Goal: Book appointment/travel/reservation

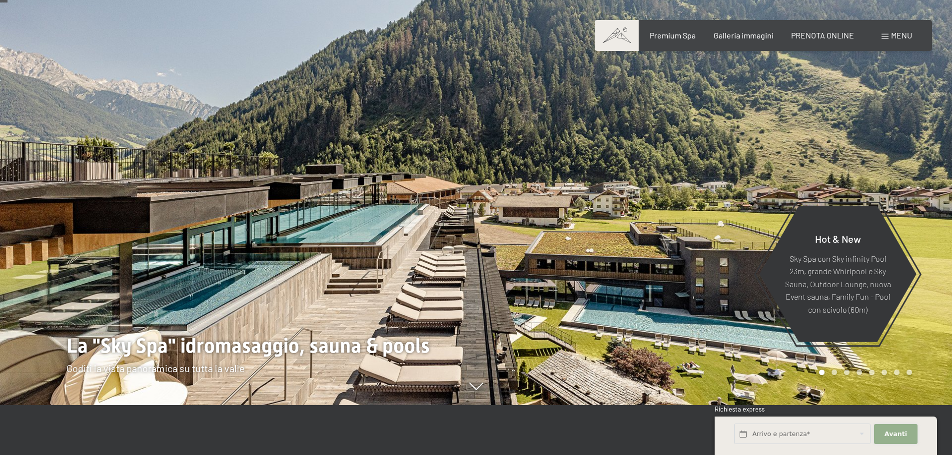
click at [896, 439] on button "Avanti Nascondere i campi dell'indirizzo" at bounding box center [895, 434] width 43 height 20
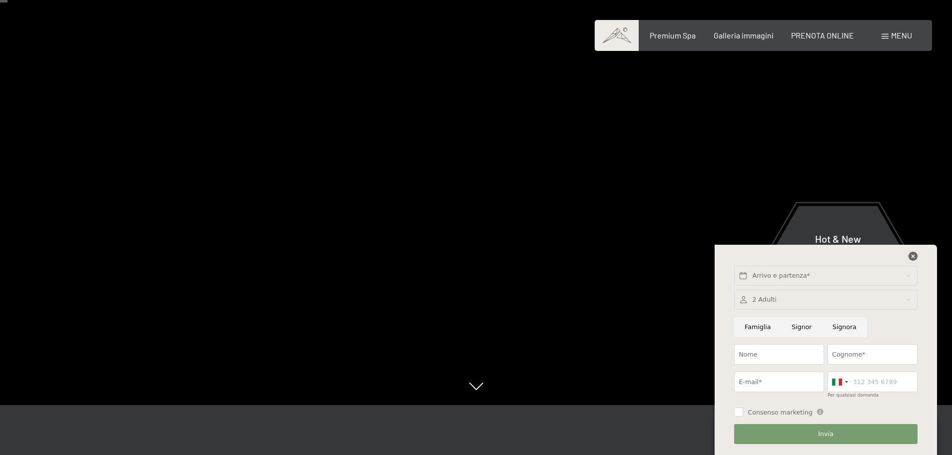
click at [911, 255] on icon at bounding box center [912, 256] width 9 height 9
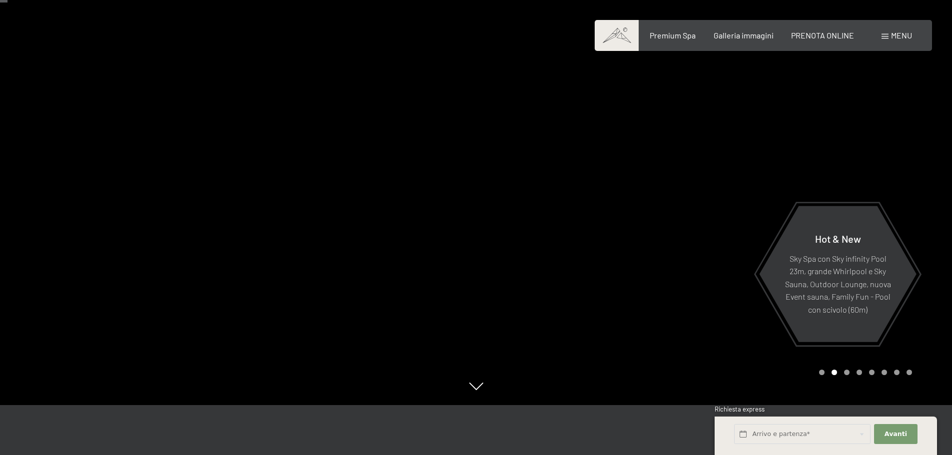
click at [735, 185] on div at bounding box center [714, 177] width 476 height 455
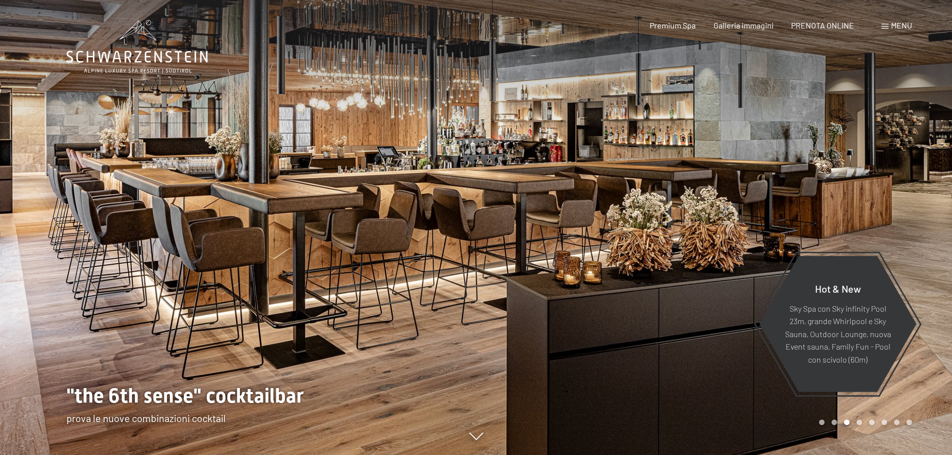
click at [921, 217] on div at bounding box center [714, 227] width 476 height 455
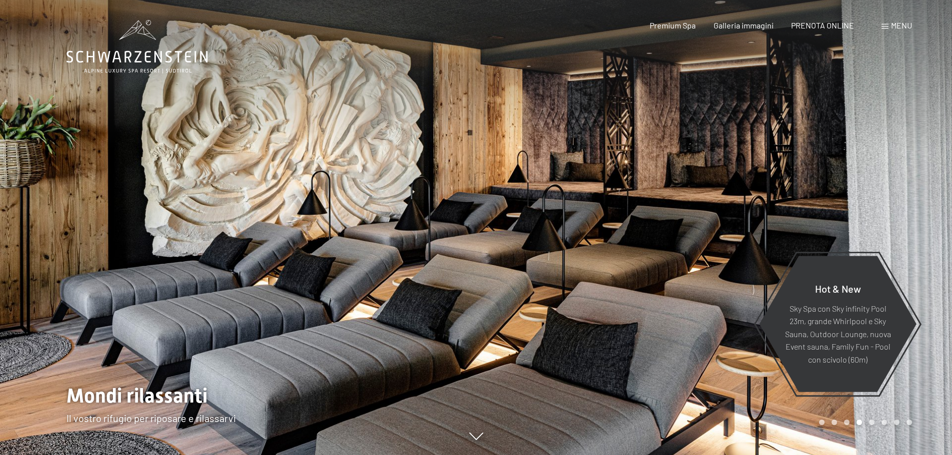
click at [921, 217] on div at bounding box center [714, 227] width 476 height 455
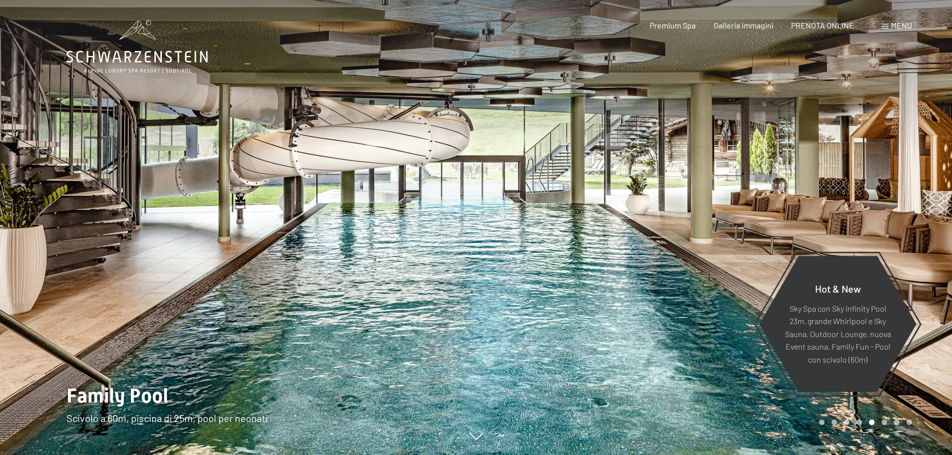
click at [927, 208] on div at bounding box center [714, 227] width 476 height 455
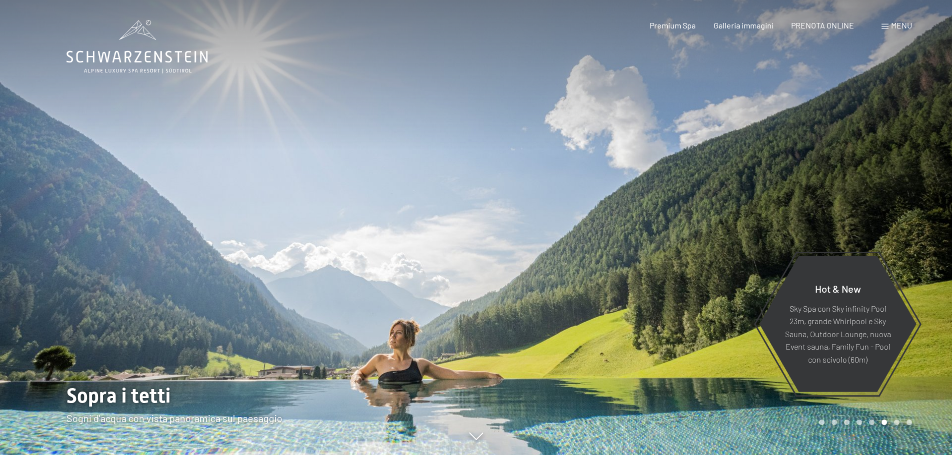
click at [928, 207] on div at bounding box center [714, 227] width 476 height 455
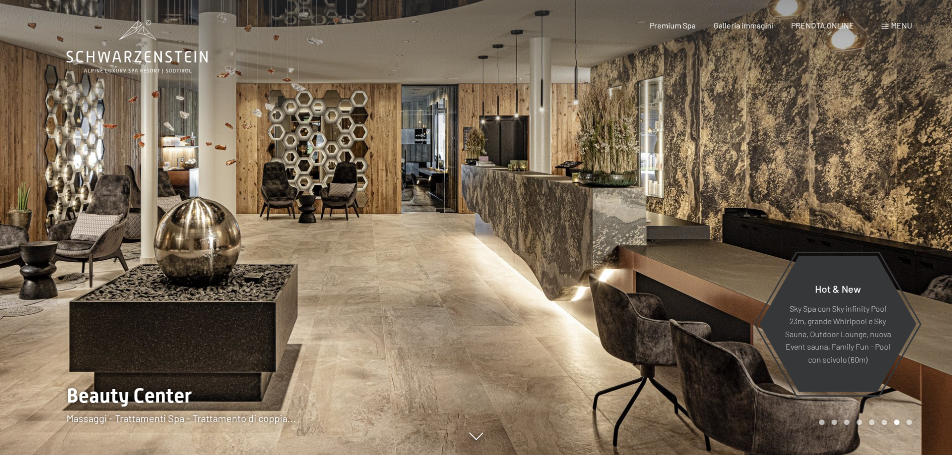
click at [928, 207] on div at bounding box center [714, 227] width 476 height 455
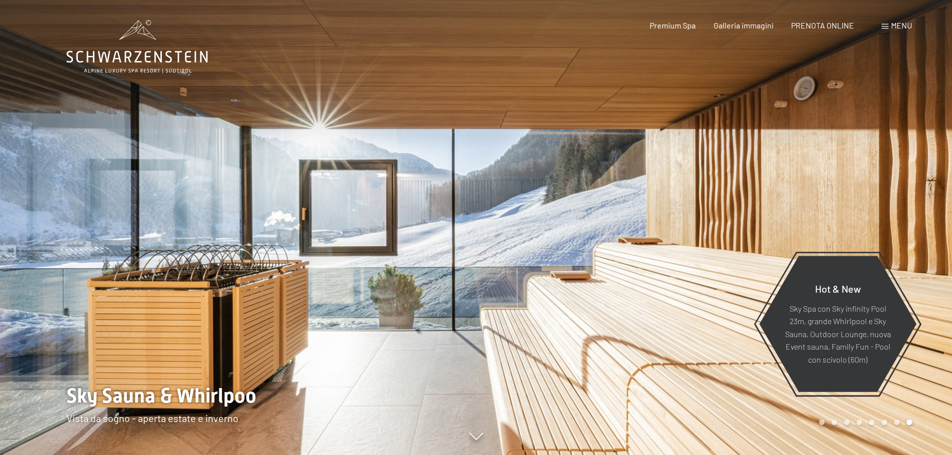
click at [925, 209] on div at bounding box center [714, 227] width 476 height 455
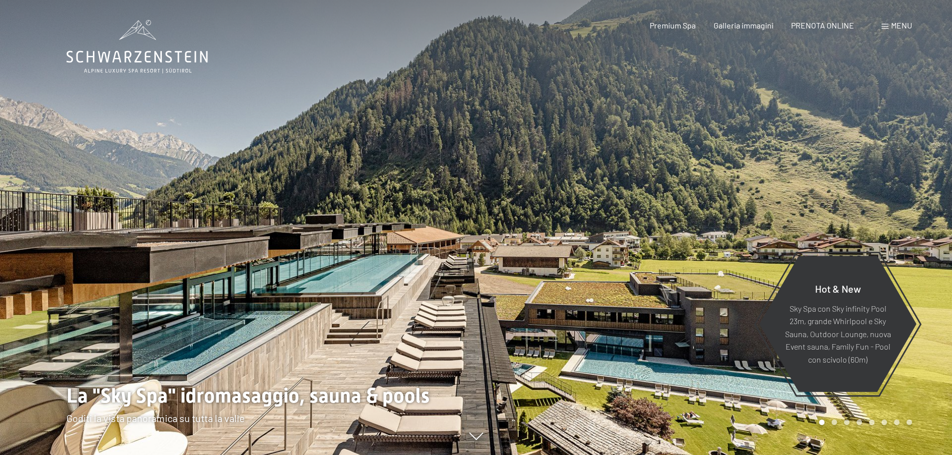
click at [920, 210] on div at bounding box center [714, 227] width 476 height 455
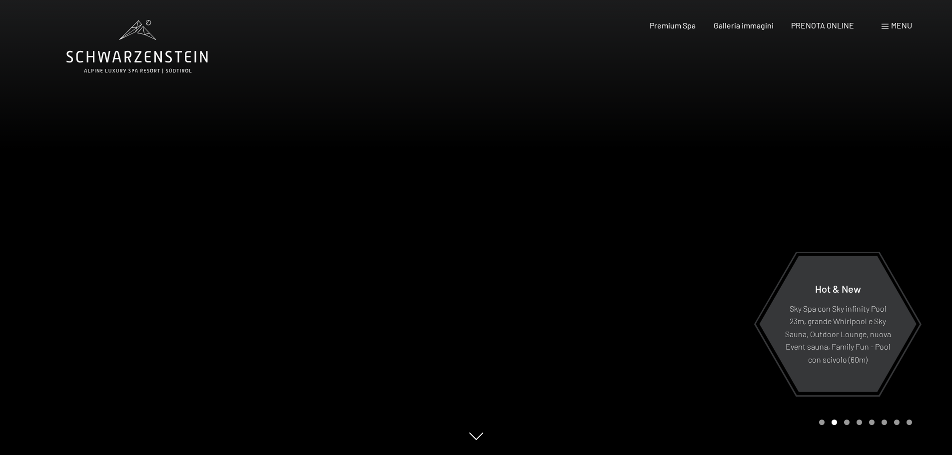
click at [920, 210] on div at bounding box center [714, 227] width 476 height 455
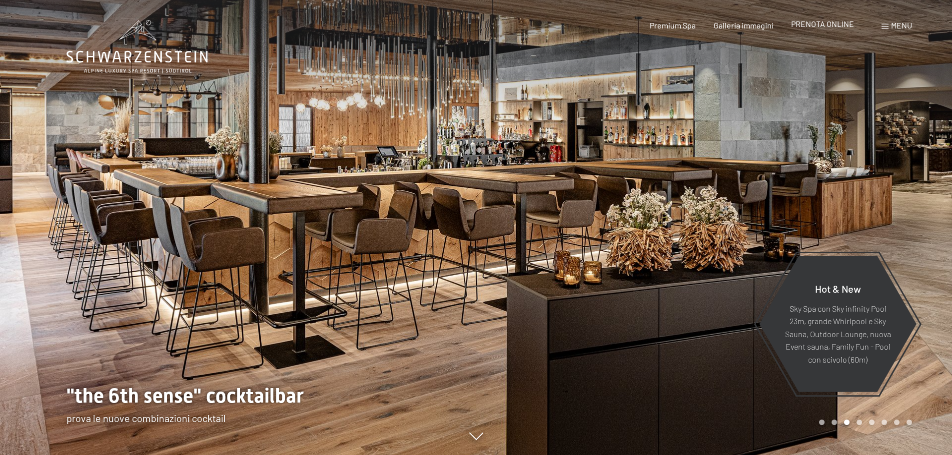
click at [847, 24] on span "PRENOTA ONLINE" at bounding box center [822, 23] width 63 height 9
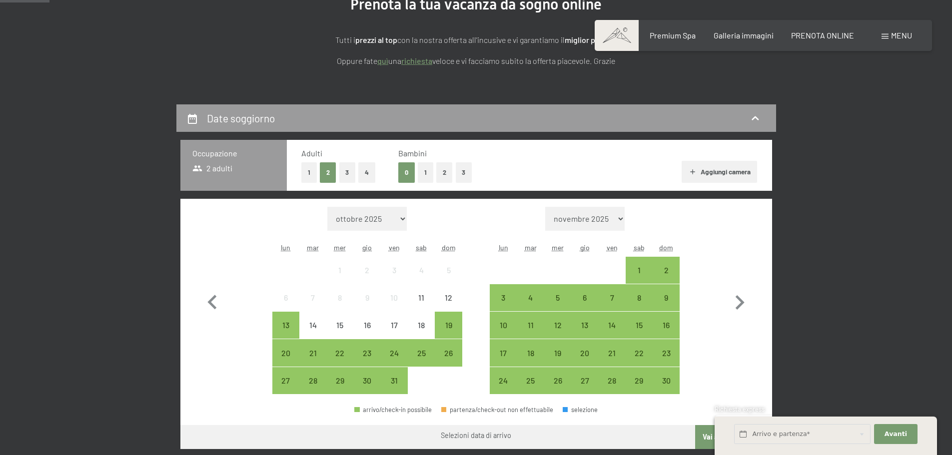
scroll to position [200, 0]
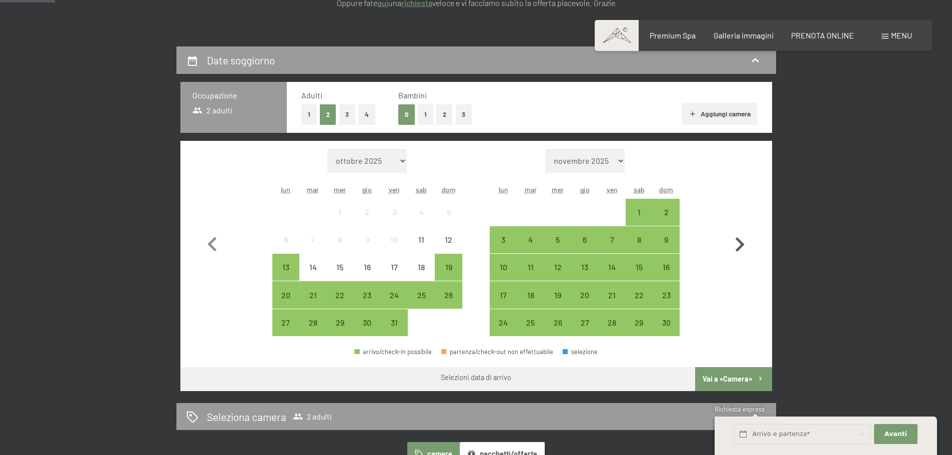
click at [738, 240] on icon "button" at bounding box center [740, 244] width 9 height 14
select select "2025-11-01"
select select "2025-12-01"
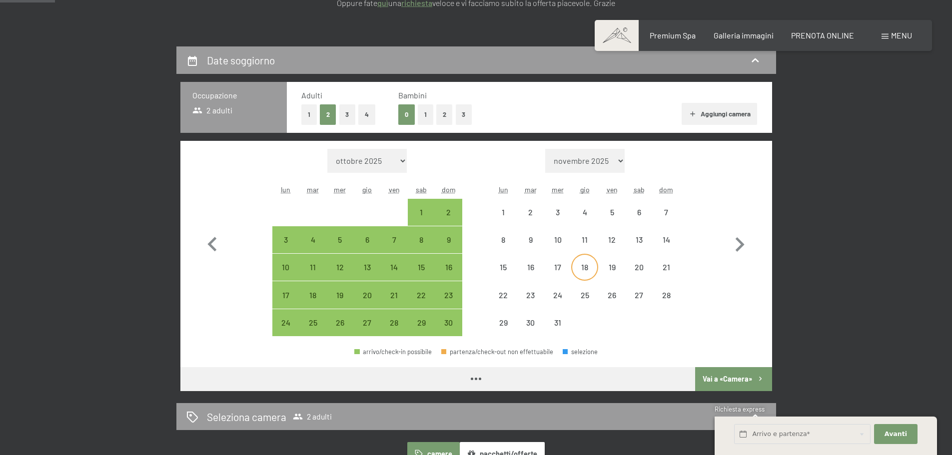
select select "2025-11-01"
select select "2025-12-01"
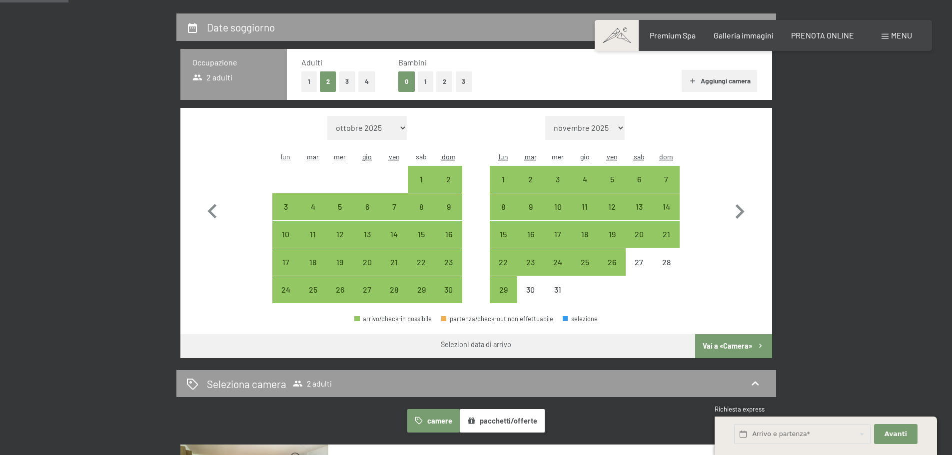
scroll to position [250, 0]
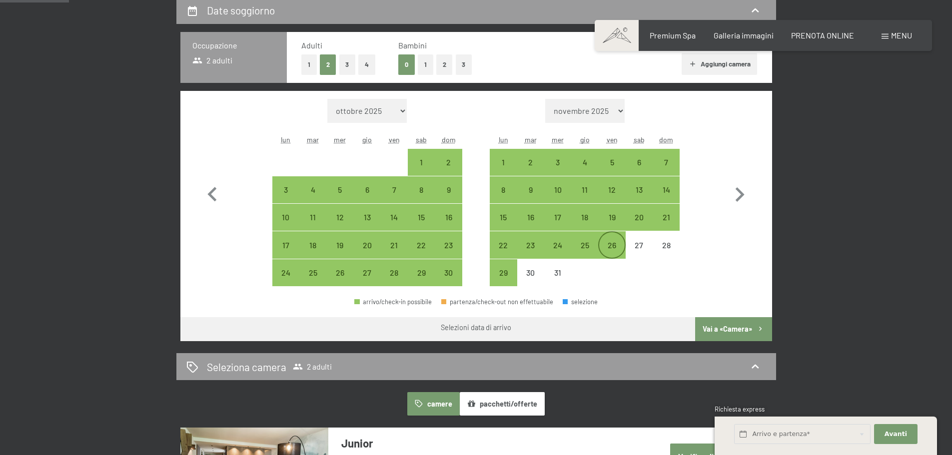
click at [609, 244] on div "26" at bounding box center [611, 253] width 25 height 25
select select "2025-11-01"
select select "2025-12-01"
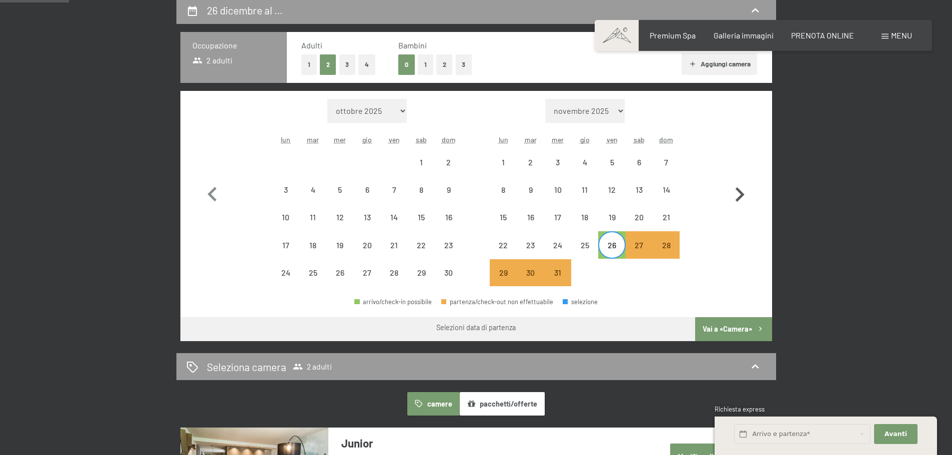
click at [740, 193] on icon "button" at bounding box center [740, 194] width 9 height 14
select select "2025-12-01"
select select "2026-01-01"
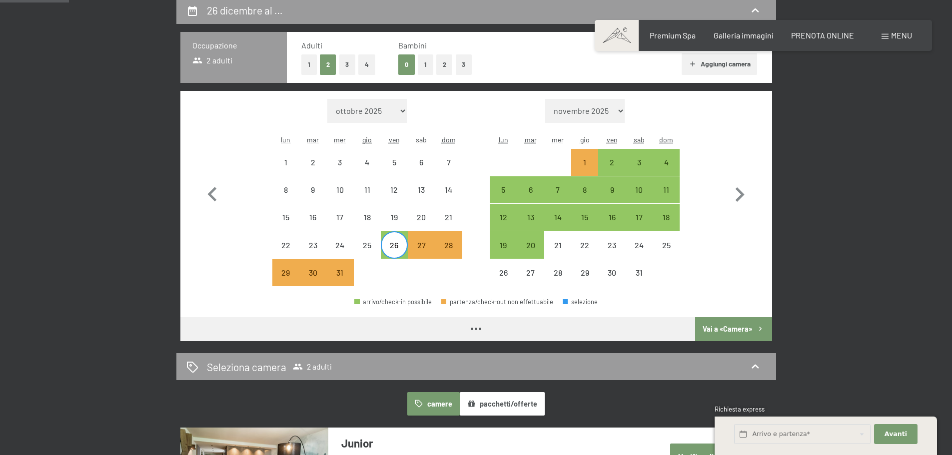
select select "2025-12-01"
select select "2026-01-01"
click at [213, 195] on icon "button" at bounding box center [212, 194] width 29 height 29
select select "2025-11-01"
select select "2025-12-01"
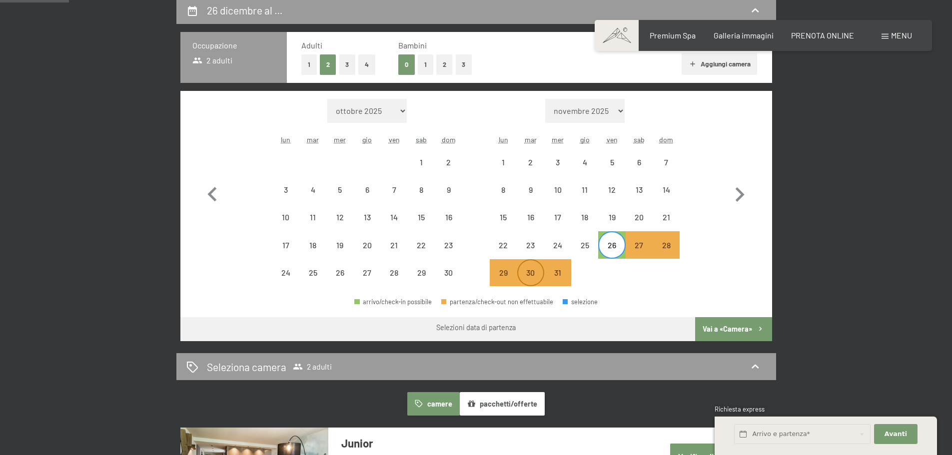
click at [535, 267] on div "30" at bounding box center [530, 272] width 25 height 25
select select "2025-11-01"
select select "2025-12-01"
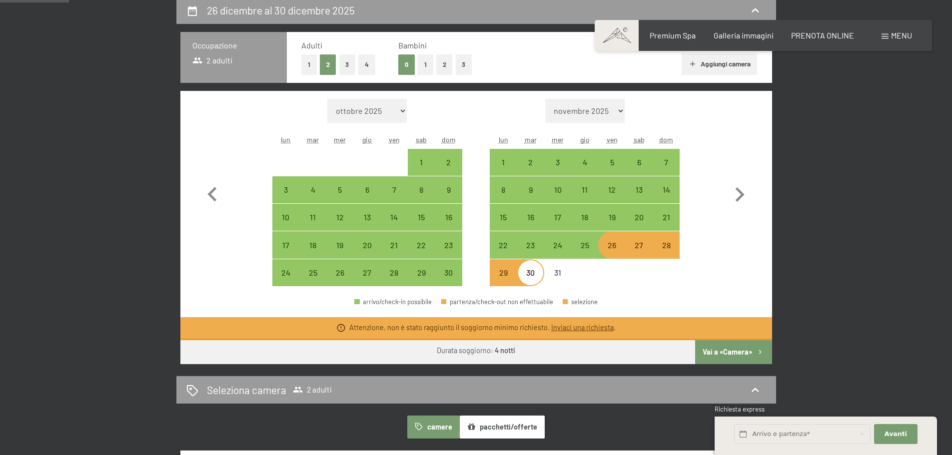
click at [711, 347] on button "Vai a «Camera»" at bounding box center [733, 352] width 76 height 24
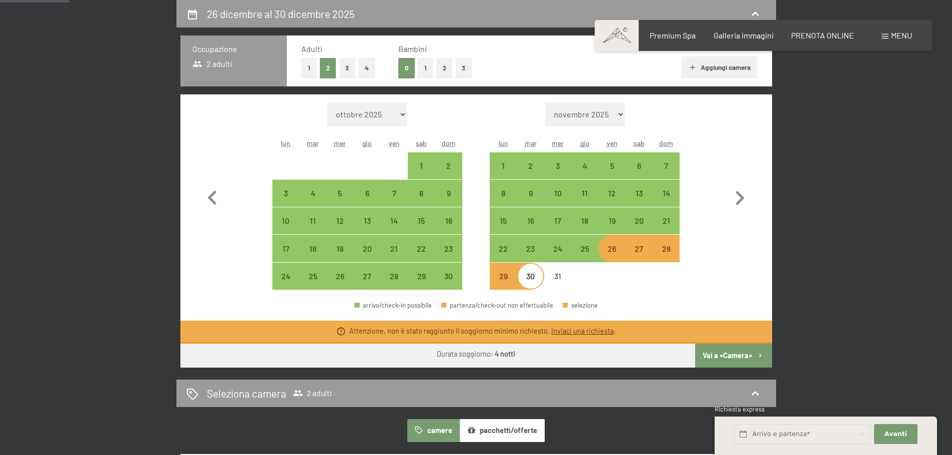
select select "2025-11-01"
select select "2025-12-01"
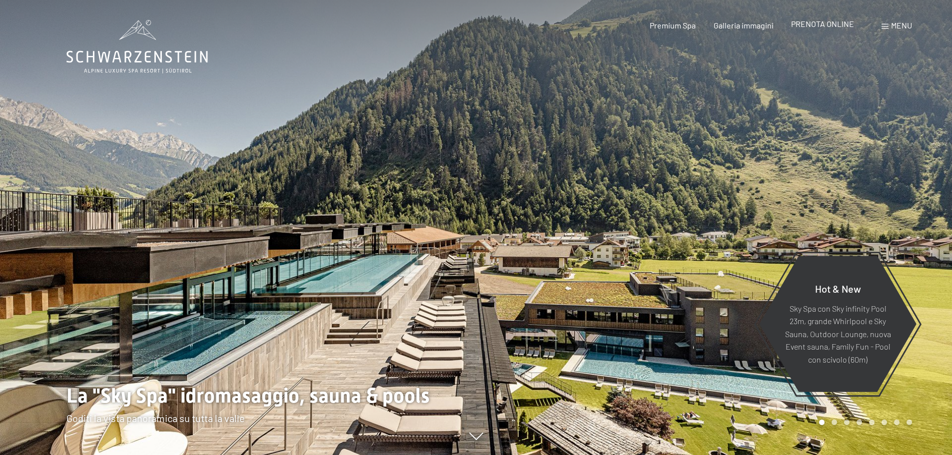
click at [824, 25] on span "PRENOTA ONLINE" at bounding box center [822, 23] width 63 height 9
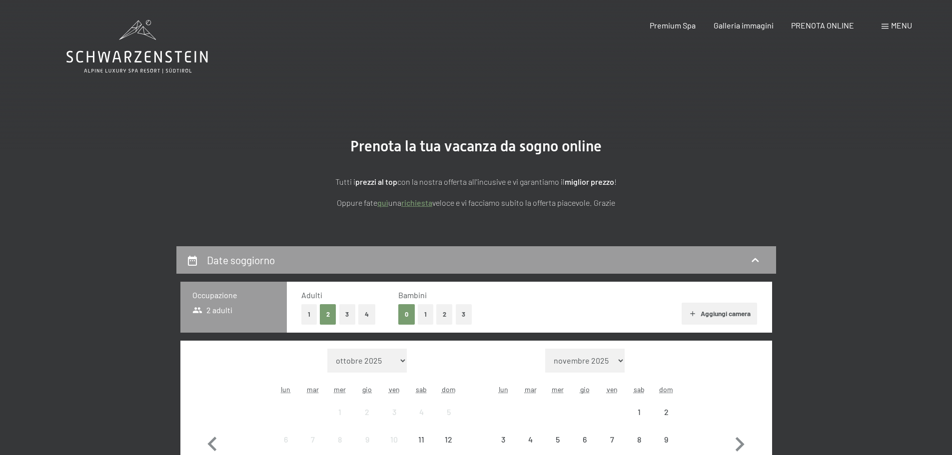
click at [424, 200] on link "richiesta" at bounding box center [416, 202] width 31 height 9
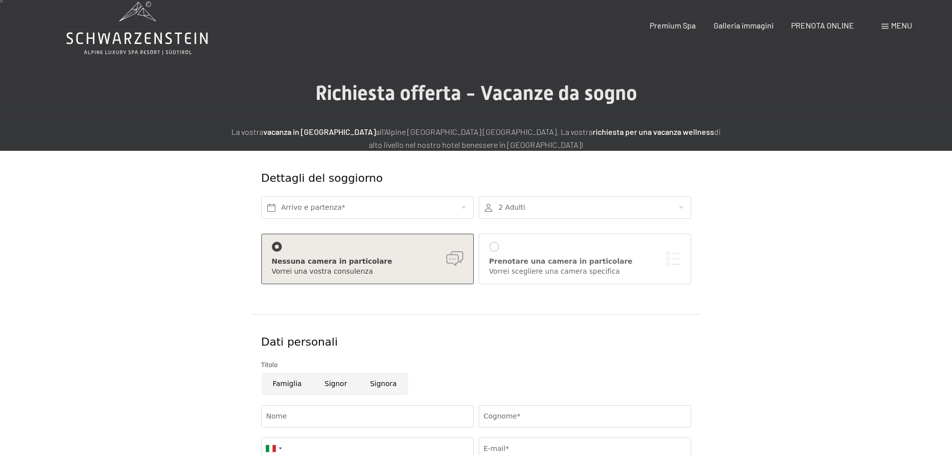
scroll to position [50, 0]
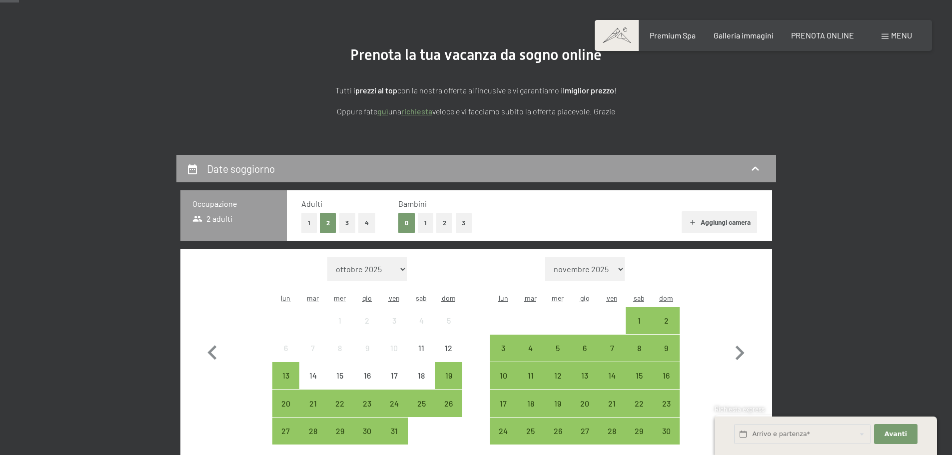
scroll to position [150, 0]
